Goal: Navigation & Orientation: Find specific page/section

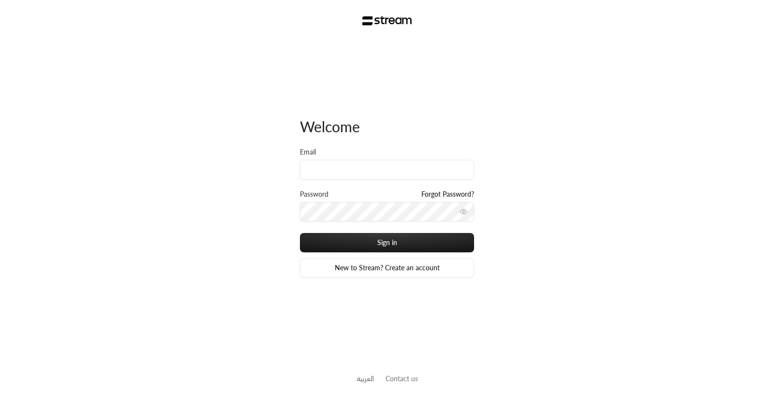
click at [0, 205] on div "Welcome Email Password Forgot Password? Sign in New to Stream? Create an accoun…" at bounding box center [387, 201] width 774 height 403
click at [334, 170] on input "Email" at bounding box center [387, 170] width 174 height 20
paste input "[PERSON_NAME][EMAIL_ADDRESS][DOMAIN_NAME]"
type input "[PERSON_NAME][EMAIL_ADDRESS][DOMAIN_NAME]"
click at [300, 233] on button "Sign in" at bounding box center [387, 242] width 174 height 19
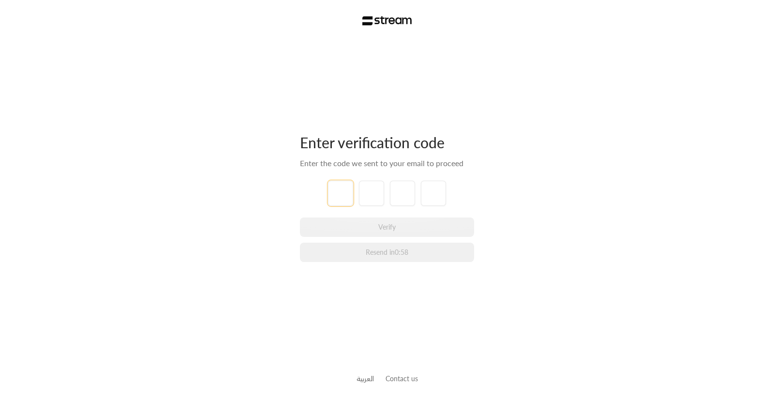
type input "1"
type input "2"
type input "3"
type input "4"
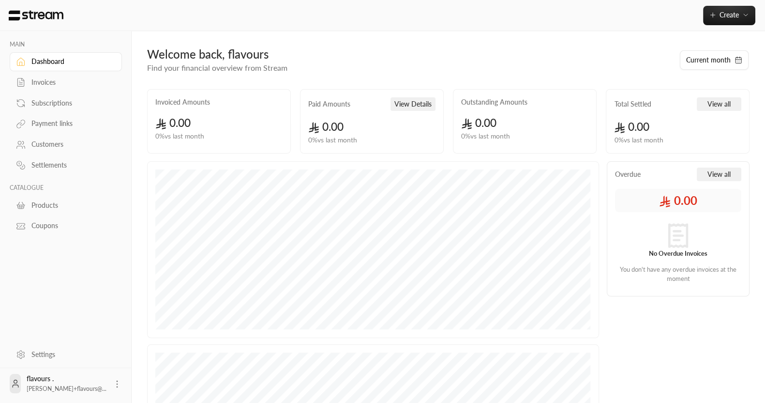
click at [63, 355] on div "Settings" at bounding box center [70, 354] width 78 height 10
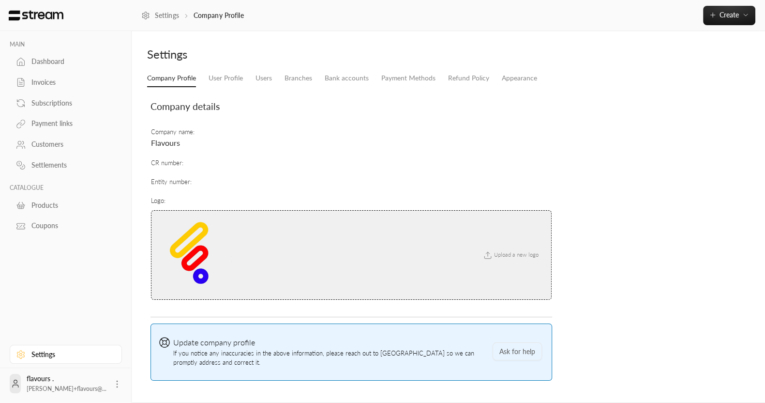
click at [44, 60] on div "Dashboard" at bounding box center [70, 62] width 78 height 10
